Goal: Information Seeking & Learning: Learn about a topic

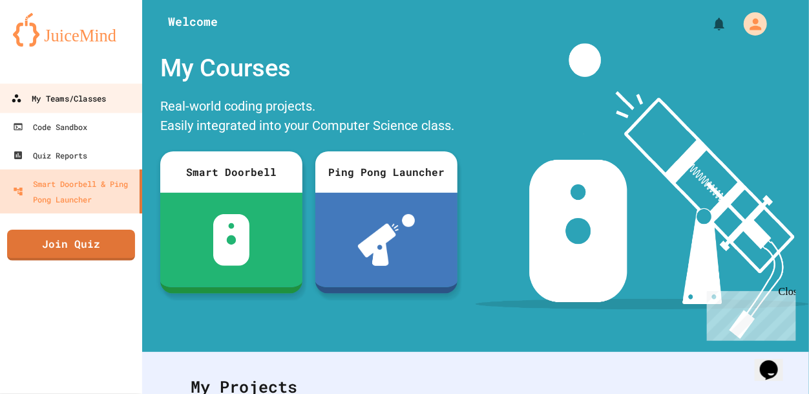
click at [80, 99] on div "My Teams/Classes" at bounding box center [58, 98] width 95 height 16
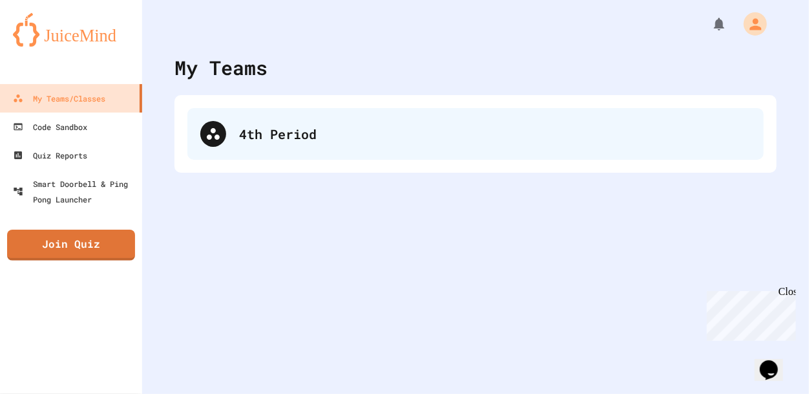
click at [252, 133] on div "4th Period" at bounding box center [495, 133] width 512 height 19
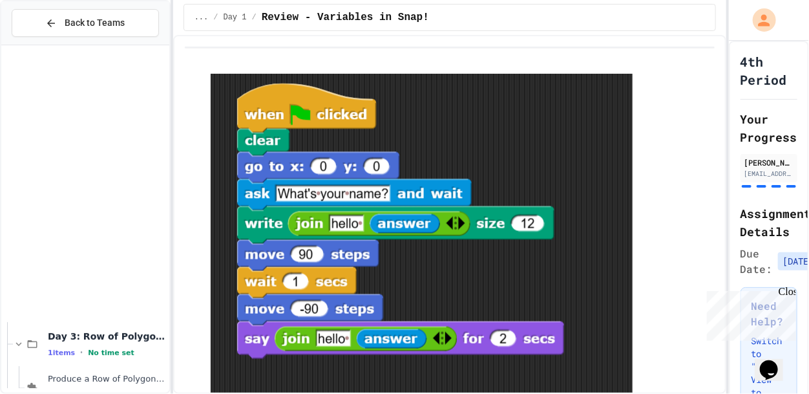
scroll to position [337, 0]
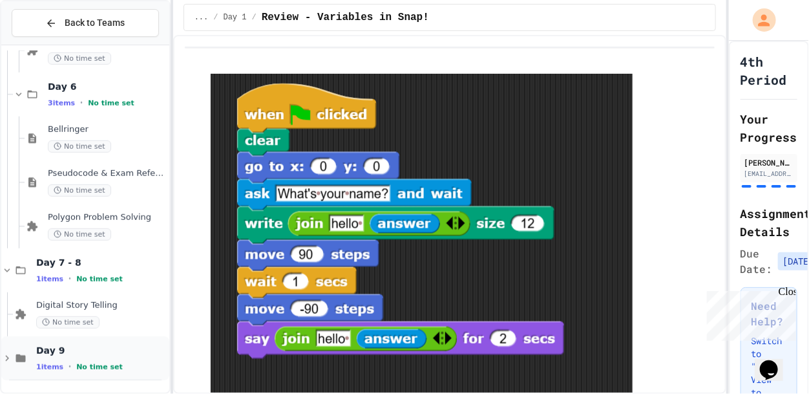
click at [60, 347] on span "Day 9" at bounding box center [101, 351] width 131 height 12
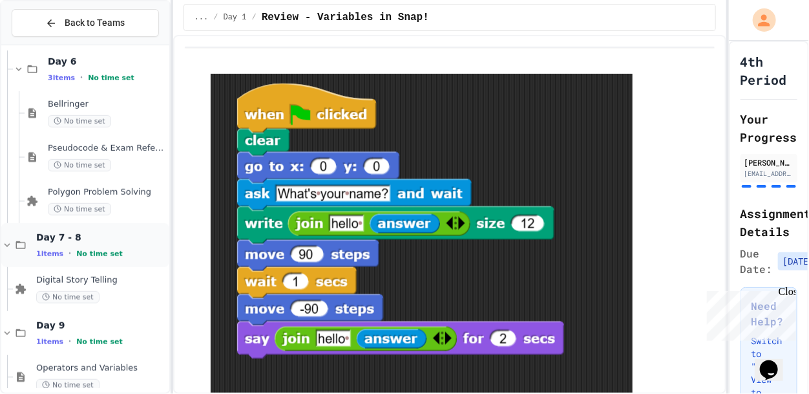
scroll to position [381, 0]
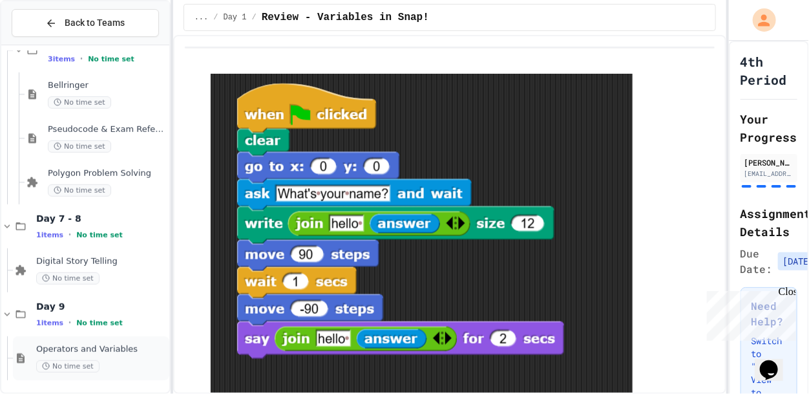
click at [79, 346] on span "Operators and Variables" at bounding box center [101, 349] width 131 height 11
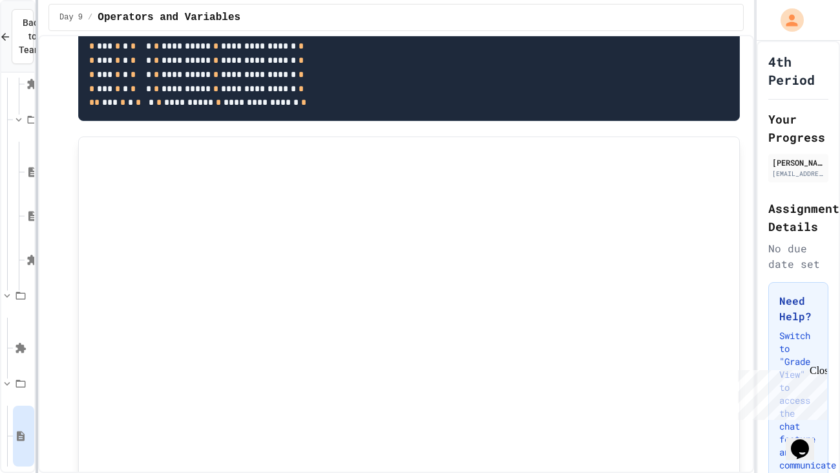
scroll to position [339, 0]
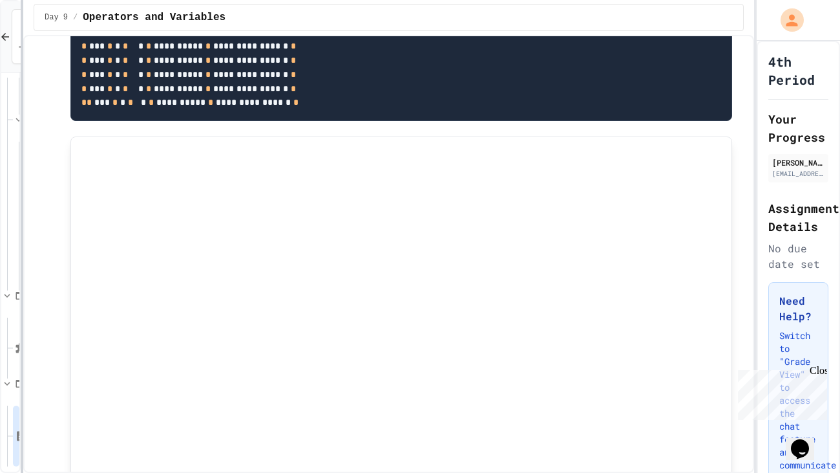
click at [21, 259] on div at bounding box center [22, 236] width 3 height 473
drag, startPoint x: 452, startPoint y: 117, endPoint x: 437, endPoint y: 56, distance: 63.3
